Goal: Task Accomplishment & Management: Manage account settings

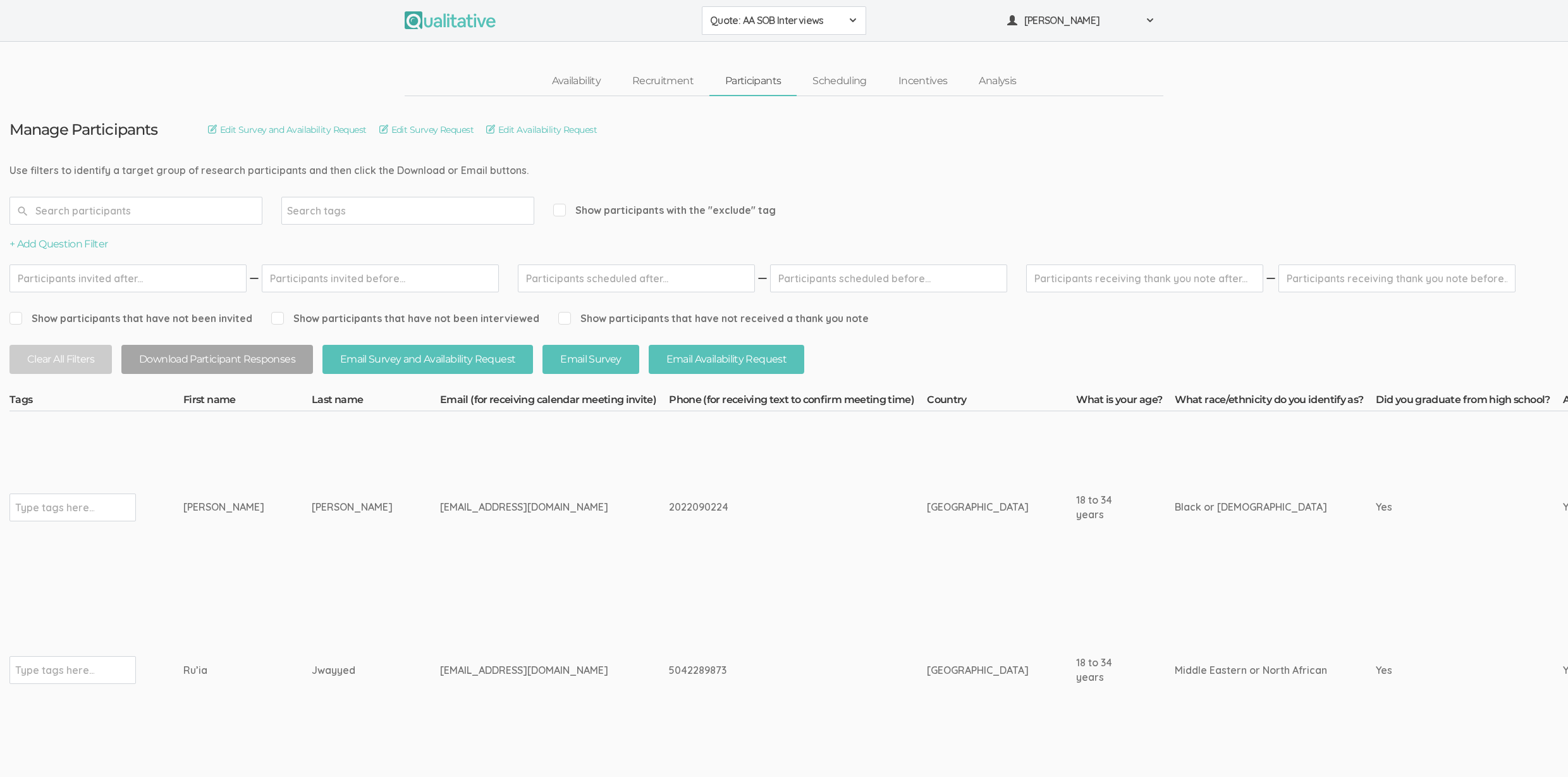
click at [524, 638] on td "rjwayyed@xula.edu" at bounding box center [554, 670] width 229 height 134
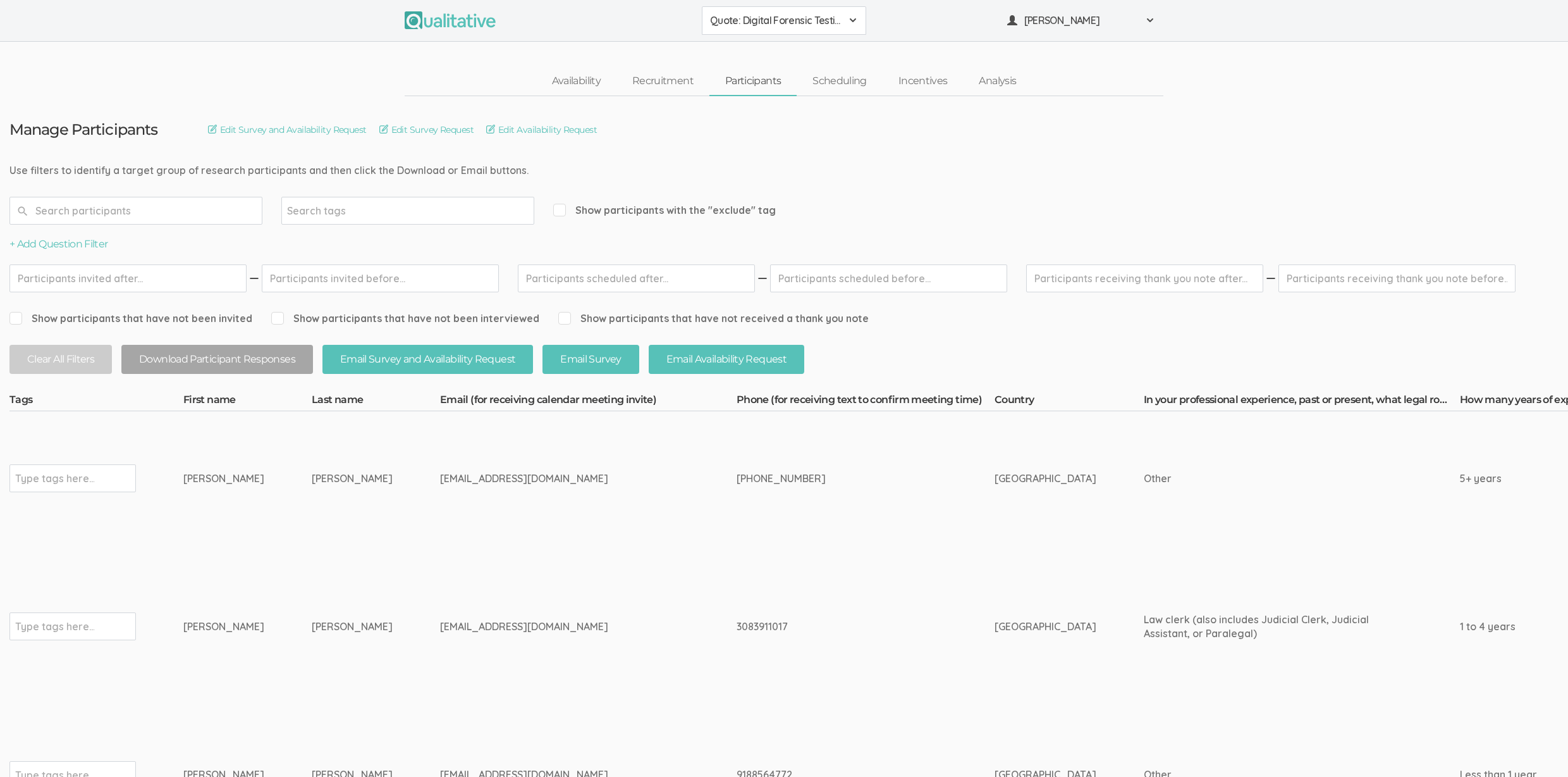
drag, startPoint x: 26, startPoint y: 170, endPoint x: 499, endPoint y: 171, distance: 473.0
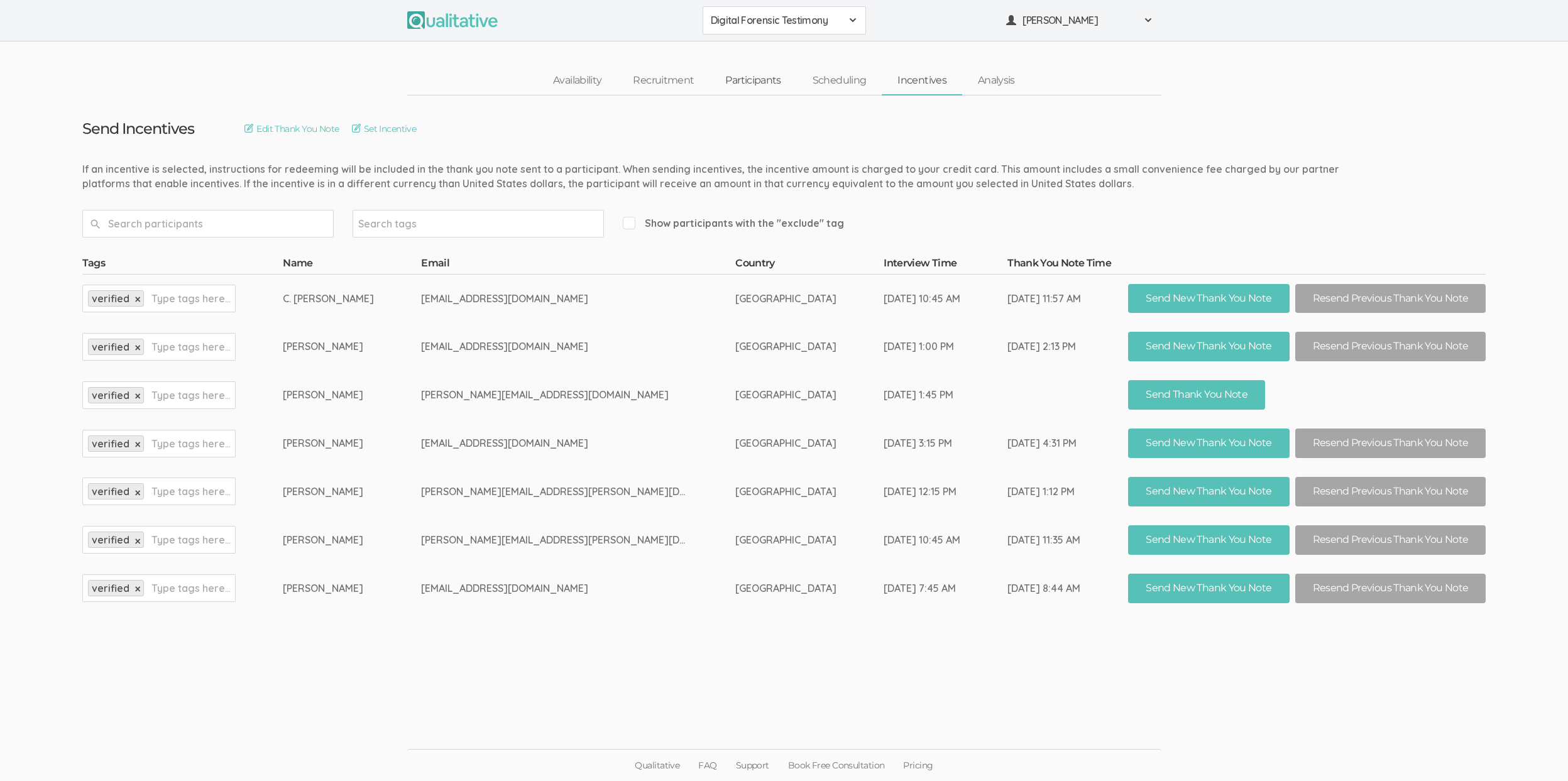
click at [786, 82] on link "Participants" at bounding box center [753, 80] width 87 height 27
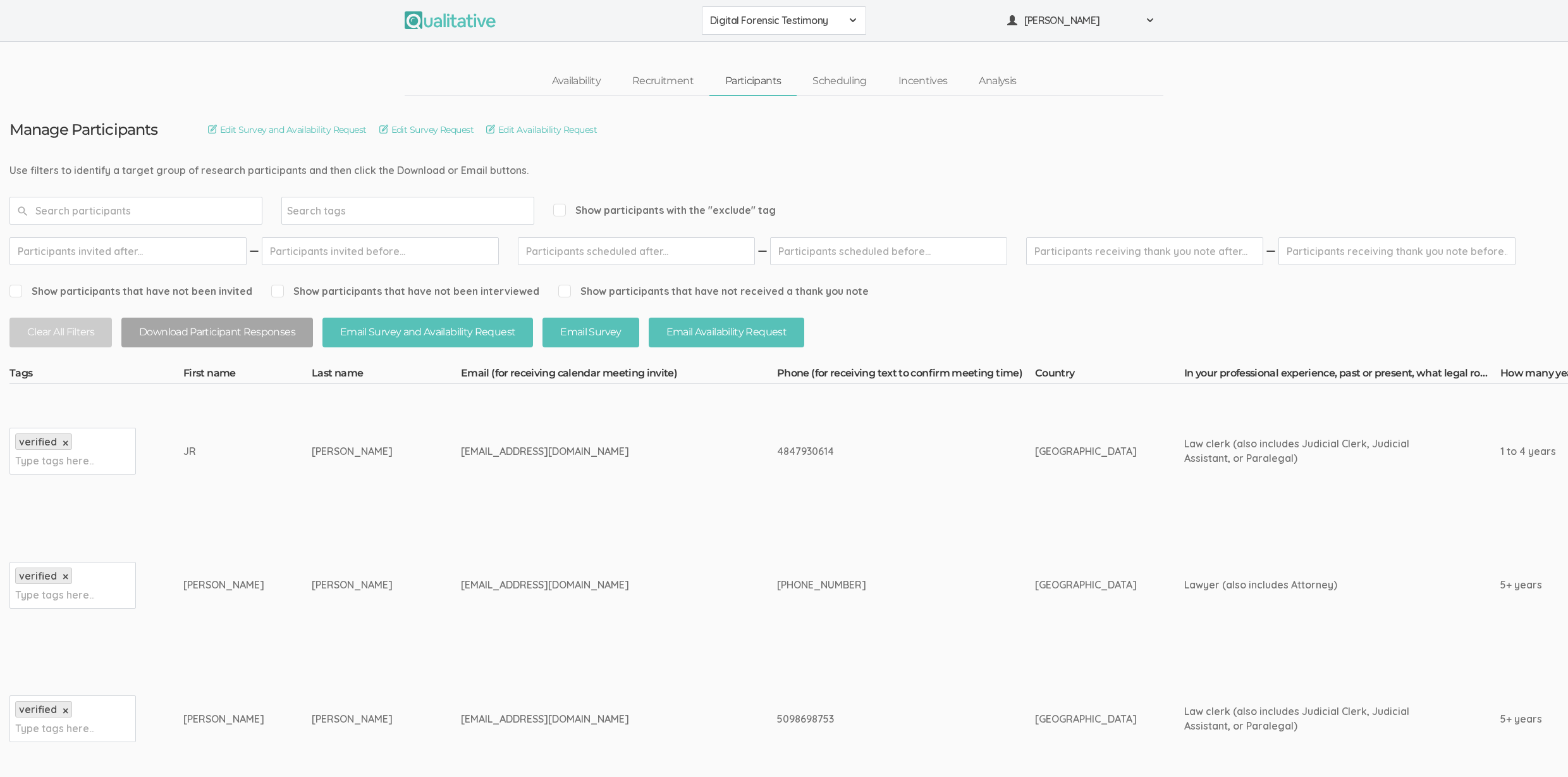
drag, startPoint x: 500, startPoint y: 171, endPoint x: 36, endPoint y: 173, distance: 464.0
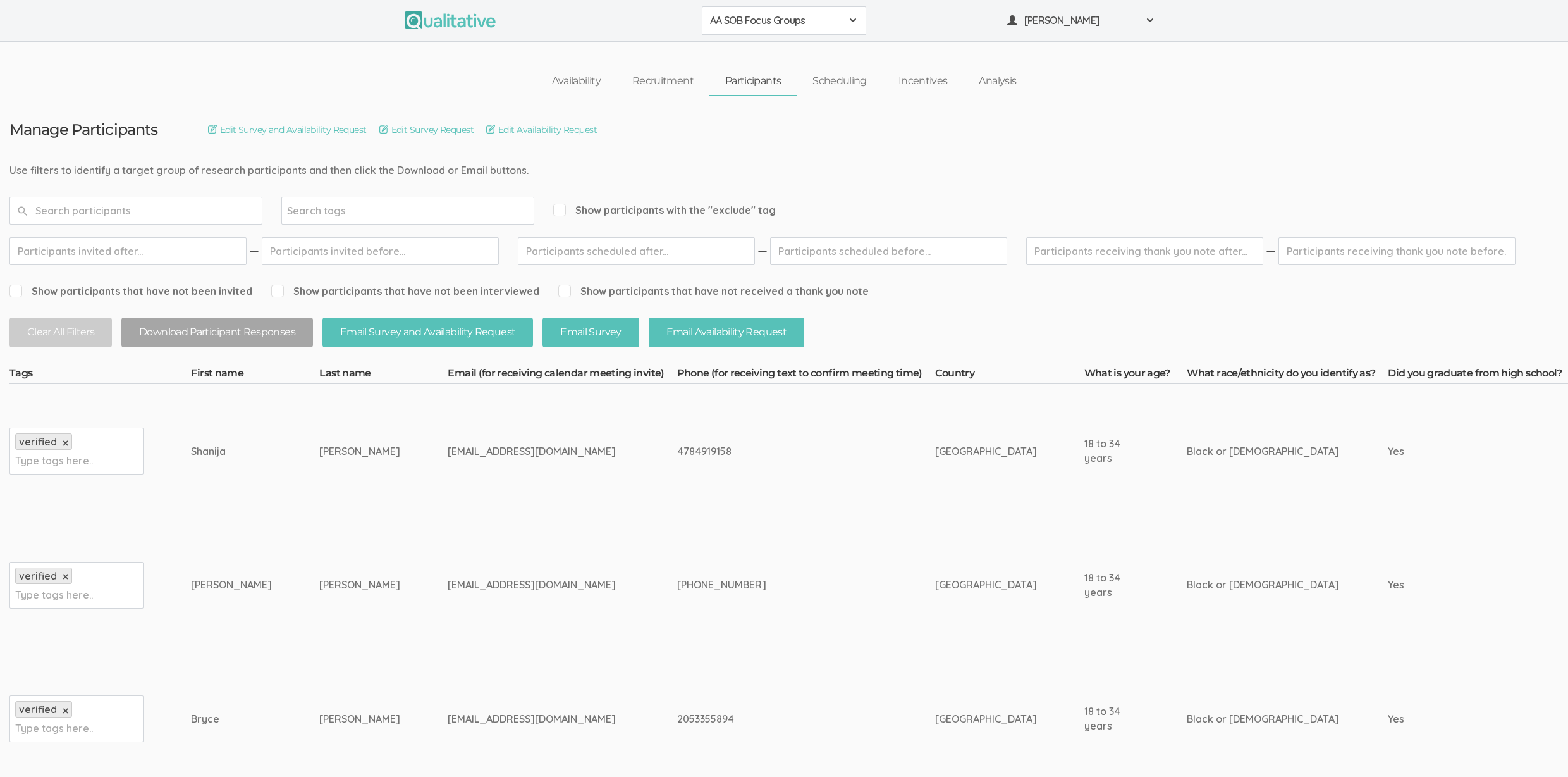
click at [677, 489] on td "4784919158" at bounding box center [805, 450] width 258 height 134
click at [515, 493] on td "shanijac12344@gmail.com" at bounding box center [562, 450] width 229 height 134
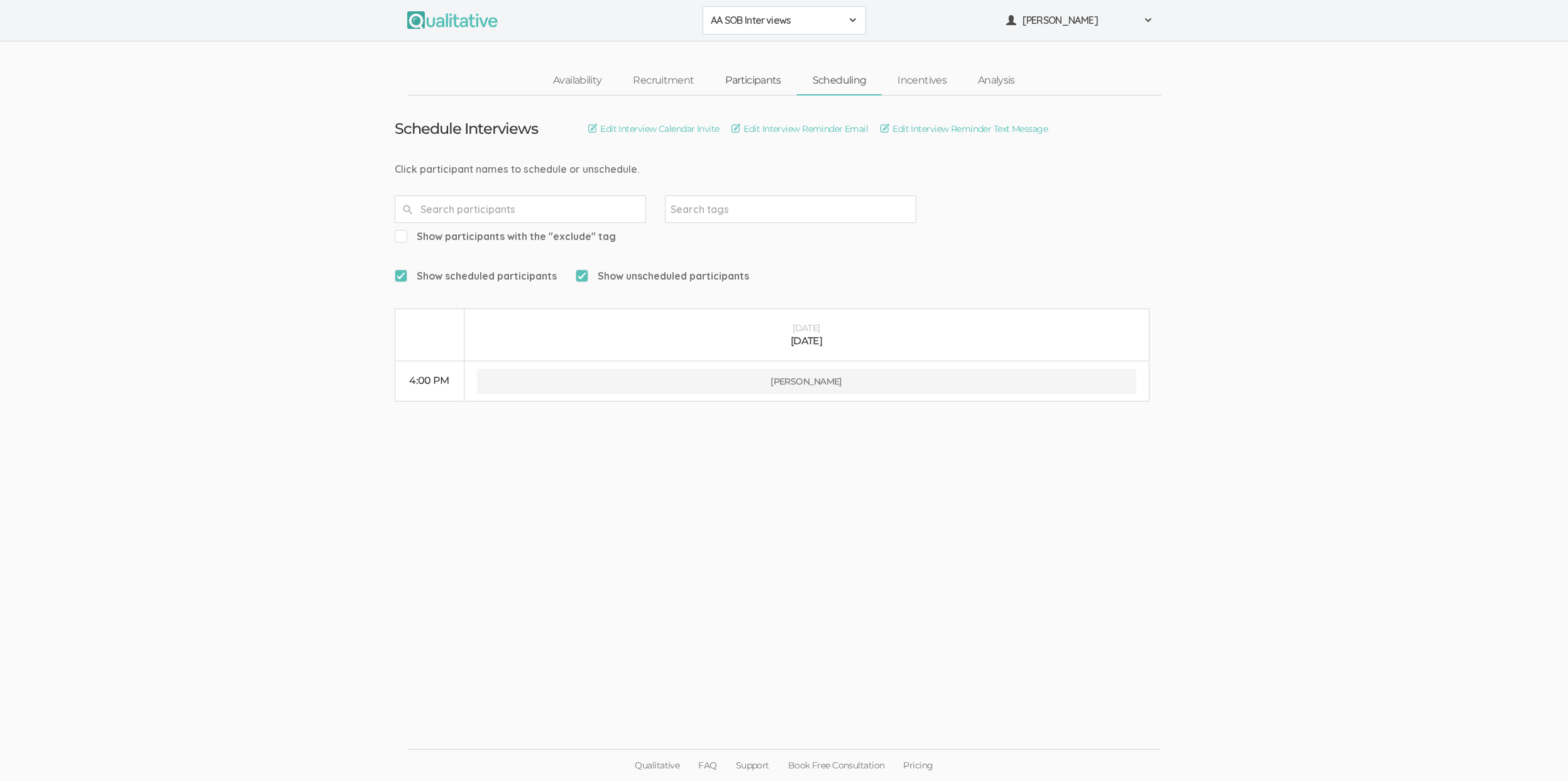
click at [756, 79] on link "Participants" at bounding box center [753, 80] width 87 height 27
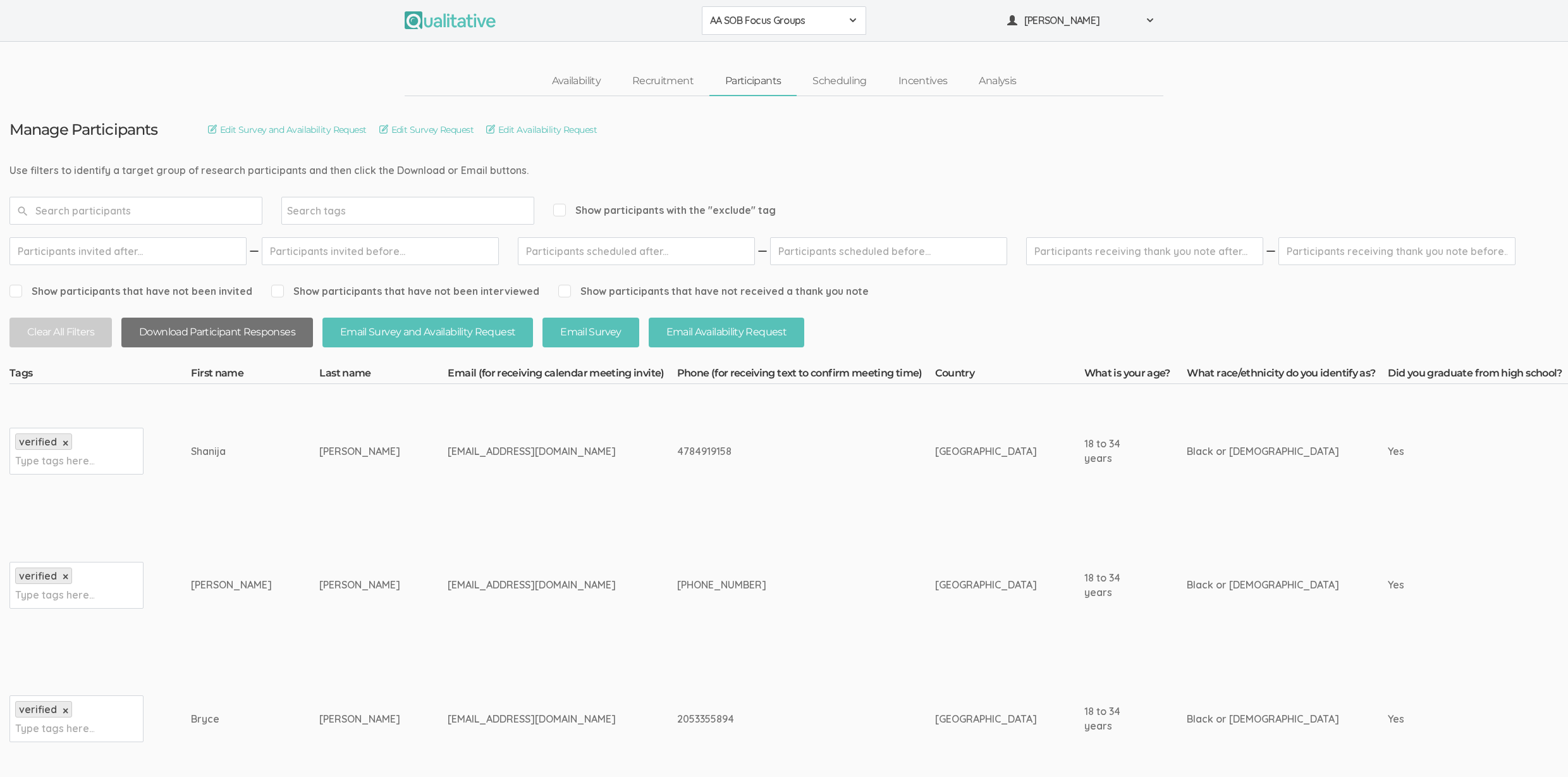
click at [238, 336] on button "Download Participant Responses" at bounding box center [217, 333] width 192 height 30
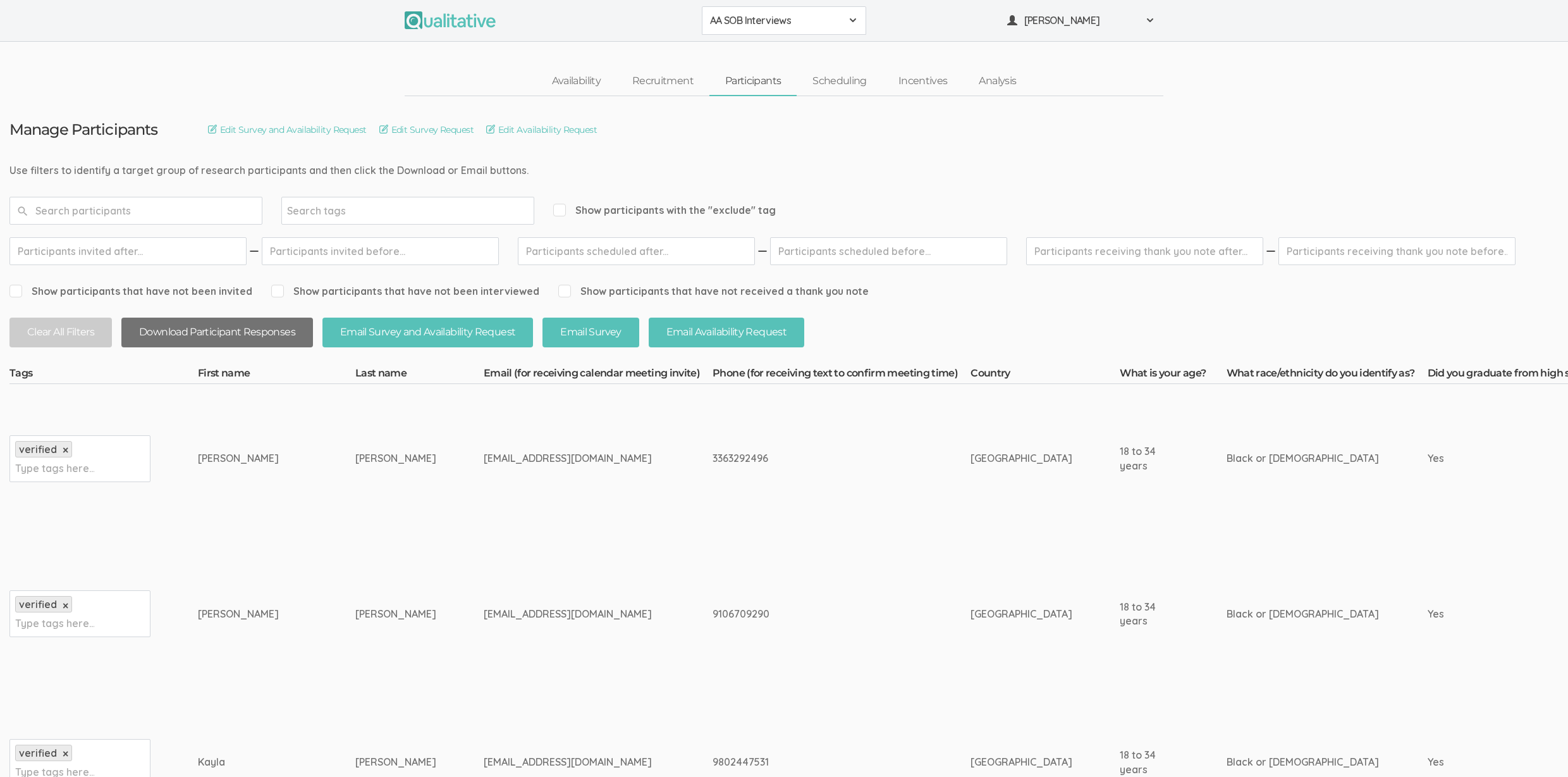
click at [238, 342] on button "Download Participant Responses" at bounding box center [217, 333] width 192 height 30
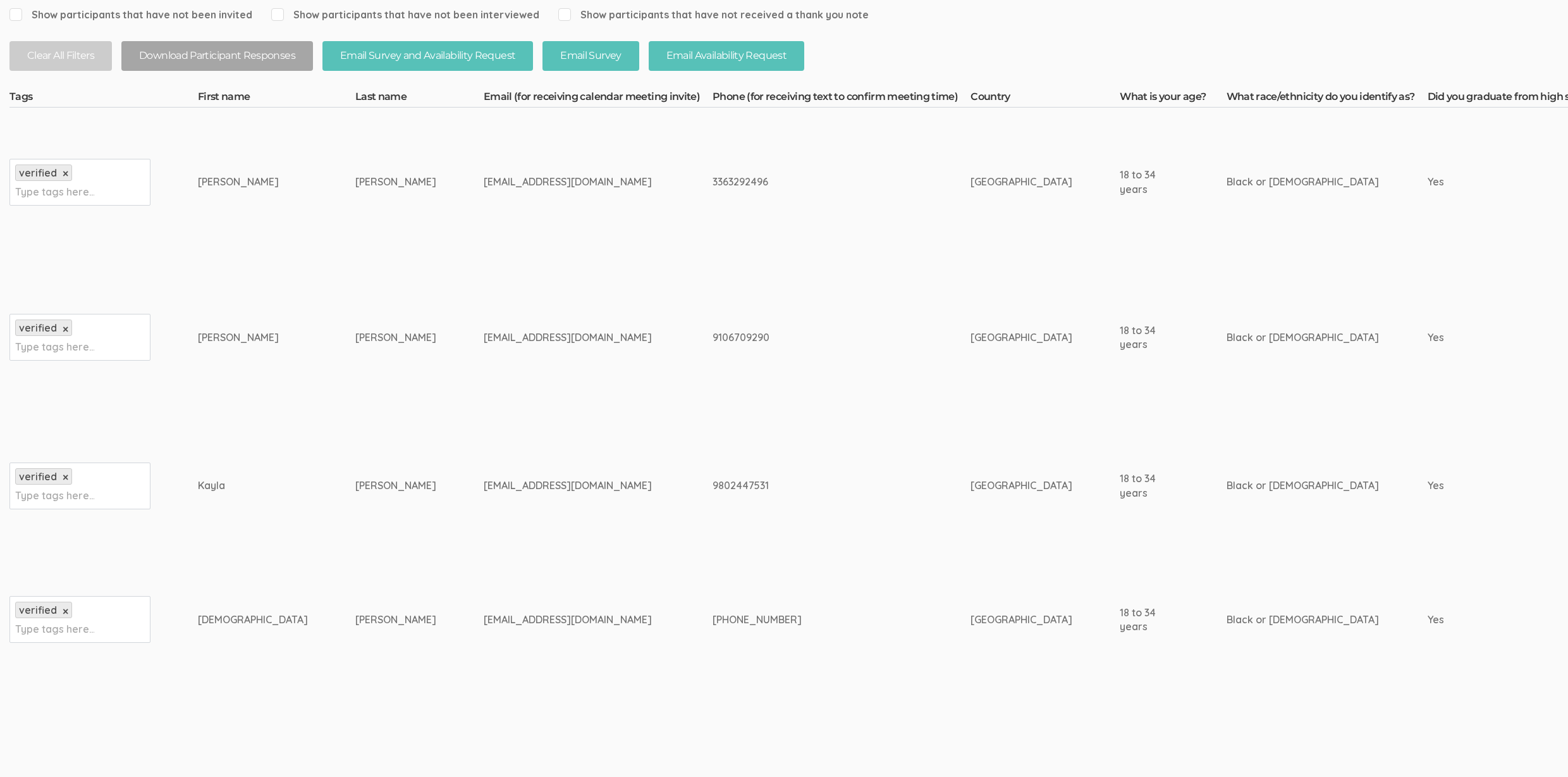
scroll to position [276, 0]
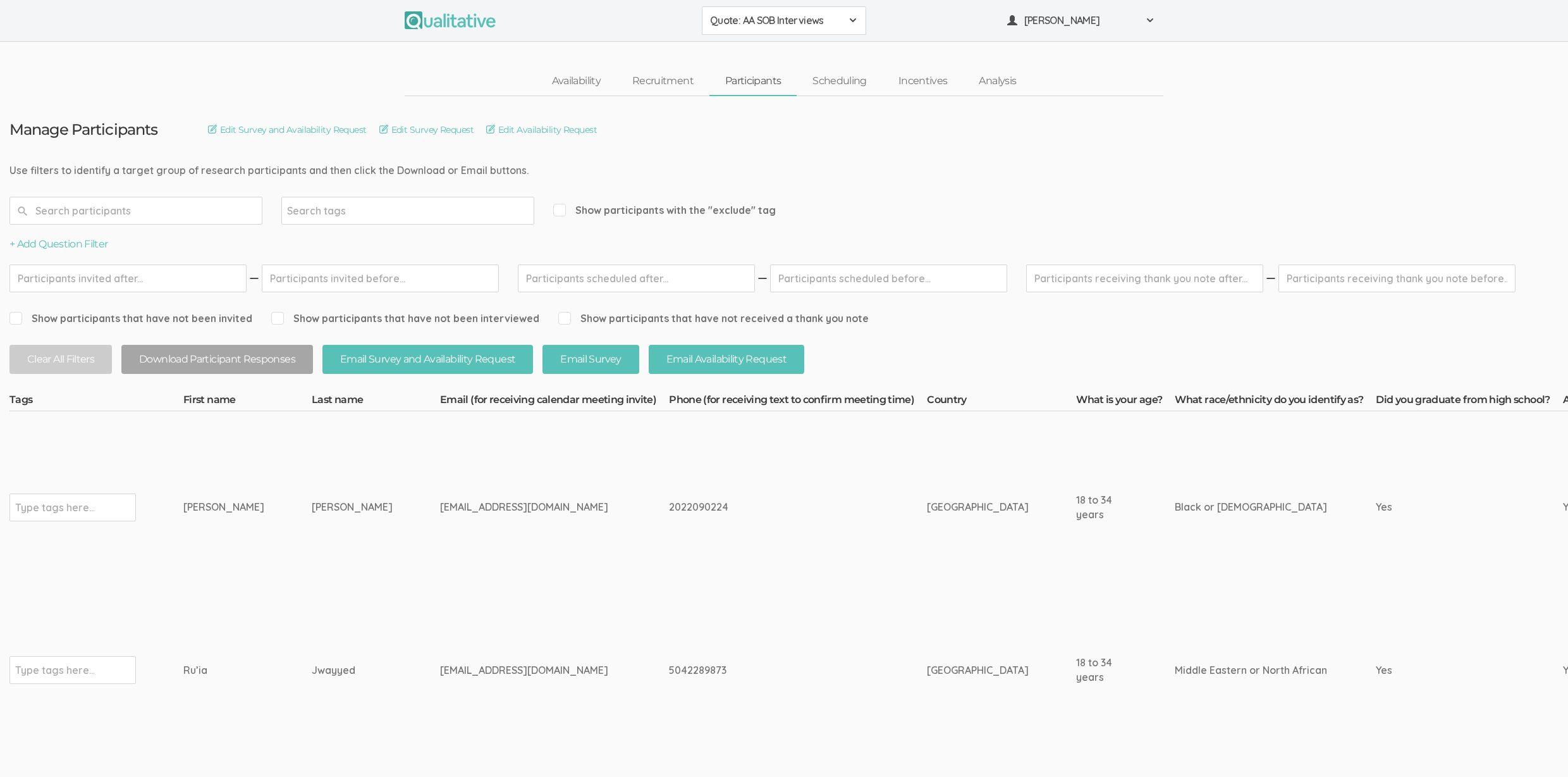
click at [669, 610] on td "5042289873" at bounding box center [797, 670] width 258 height 134
click at [234, 364] on button "Download Participant Responses" at bounding box center [217, 359] width 192 height 30
